Goal: Transaction & Acquisition: Purchase product/service

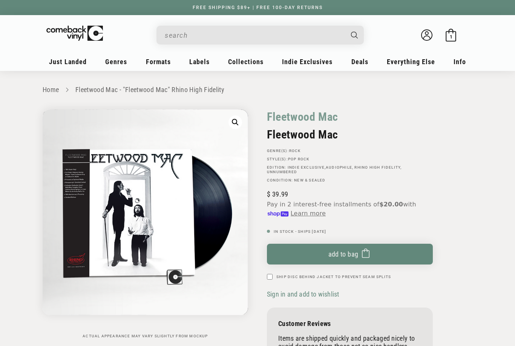
click at [341, 252] on span "Add to bag" at bounding box center [343, 254] width 30 height 8
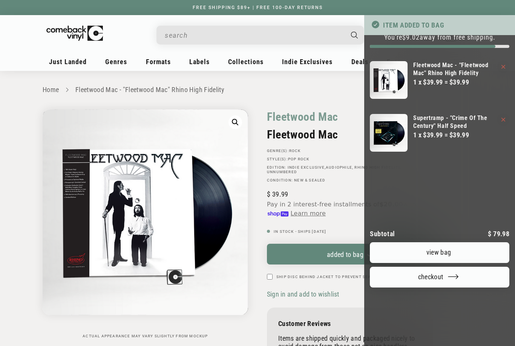
click at [448, 127] on link "Supertramp - "Crime Of The Century" Half Speed" at bounding box center [454, 122] width 83 height 16
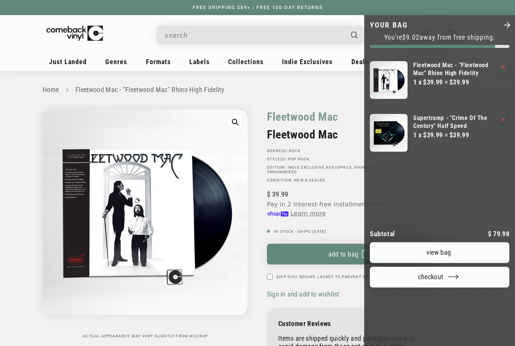
click at [176, 36] on div at bounding box center [257, 173] width 515 height 346
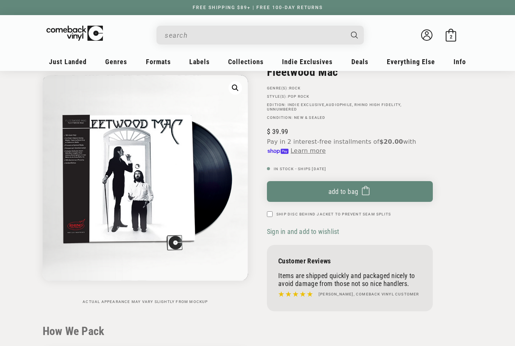
scroll to position [70, 0]
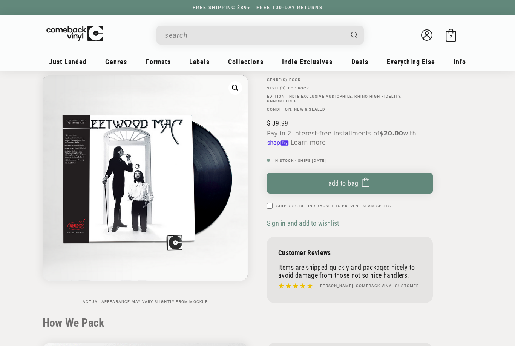
click at [199, 41] on input "When autocomplete results are available use up and down arrows to review and en…" at bounding box center [254, 35] width 179 height 15
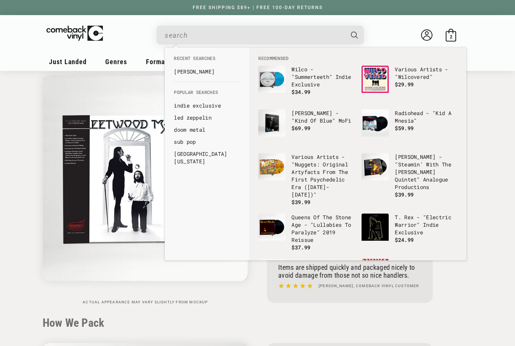
type input "f"
